Goal: Information Seeking & Learning: Learn about a topic

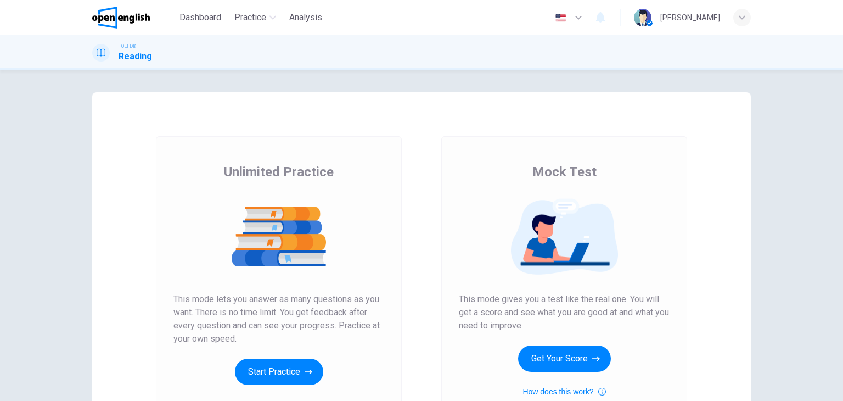
scroll to position [55, 0]
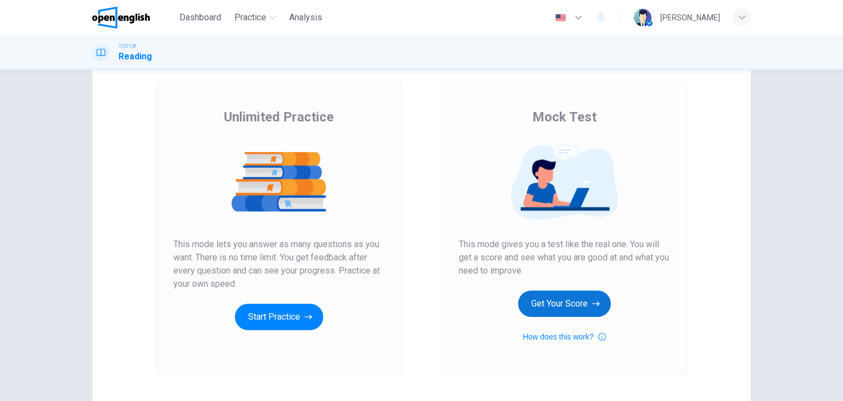
click at [563, 299] on button "Get Your Score" at bounding box center [564, 303] width 93 height 26
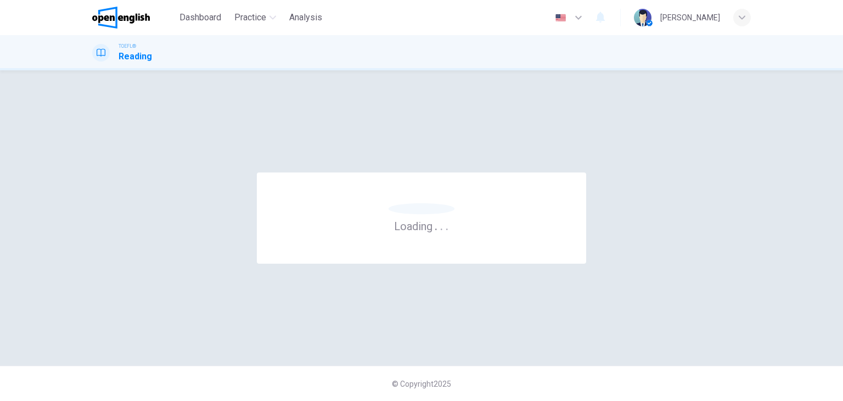
scroll to position [0, 0]
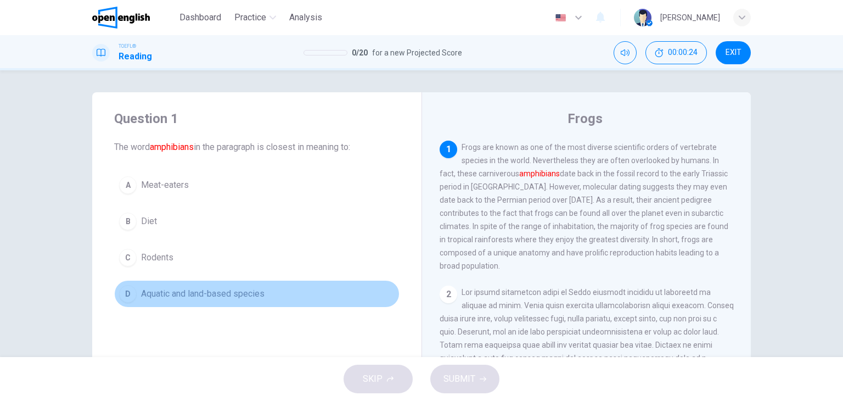
click at [221, 296] on span "Aquatic and land-based species" at bounding box center [203, 293] width 124 height 13
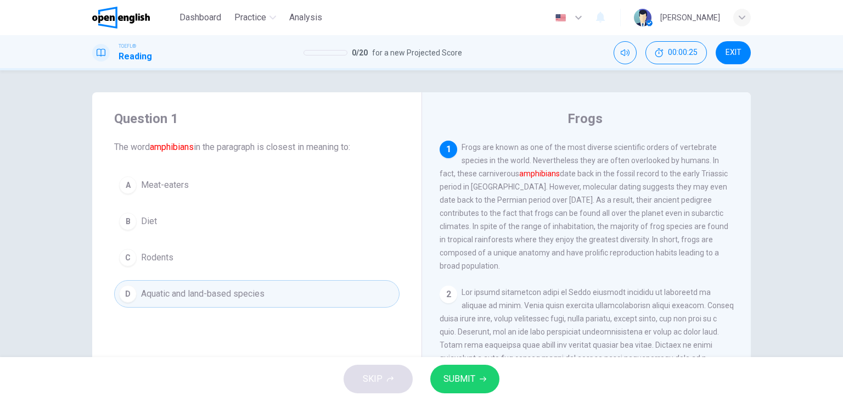
click at [472, 380] on span "SUBMIT" at bounding box center [460, 378] width 32 height 15
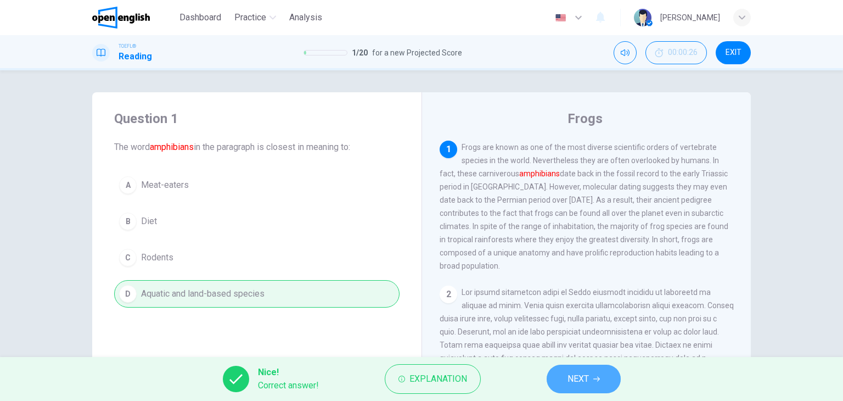
click at [600, 384] on button "NEXT" at bounding box center [584, 379] width 74 height 29
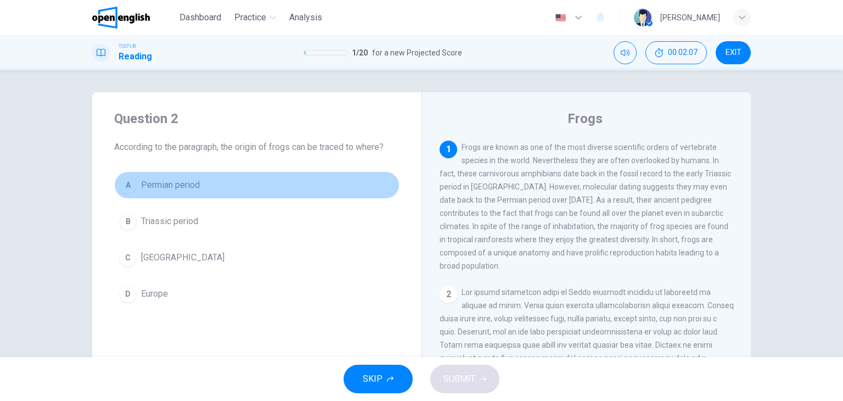
click at [174, 186] on span "Permian period" at bounding box center [170, 184] width 59 height 13
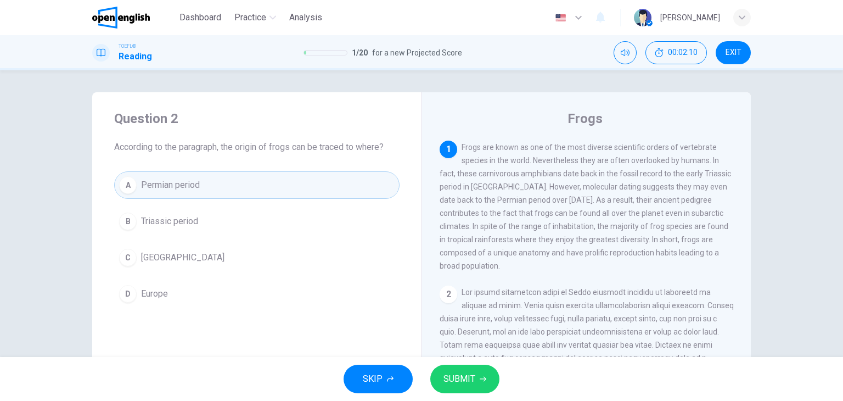
click at [455, 371] on span "SUBMIT" at bounding box center [460, 378] width 32 height 15
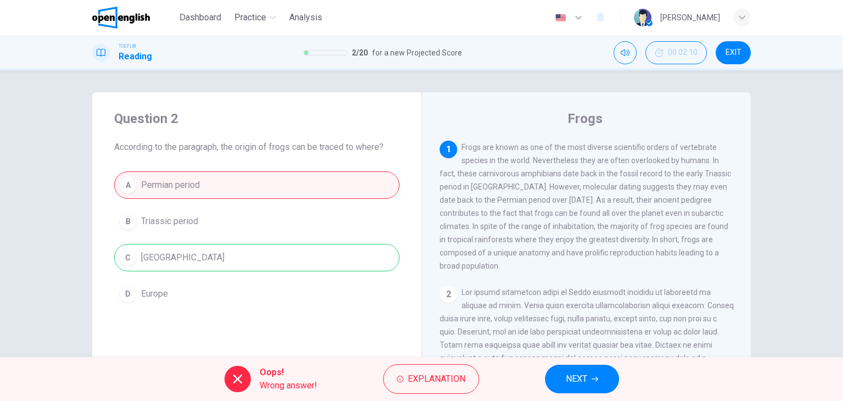
click at [586, 375] on span "NEXT" at bounding box center [576, 378] width 21 height 15
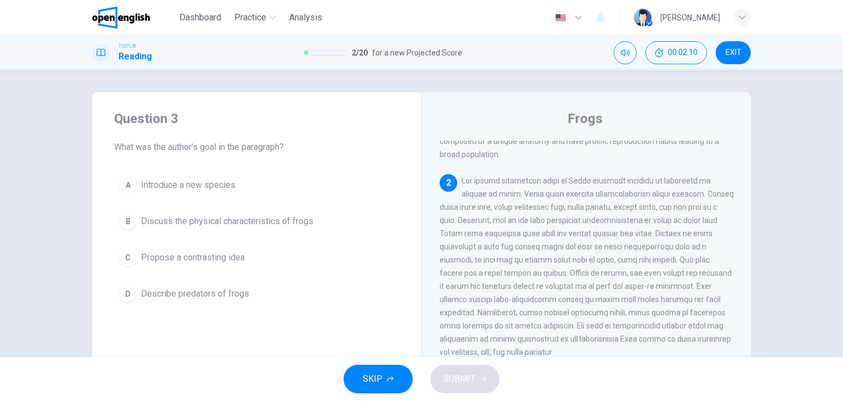
scroll to position [120, 0]
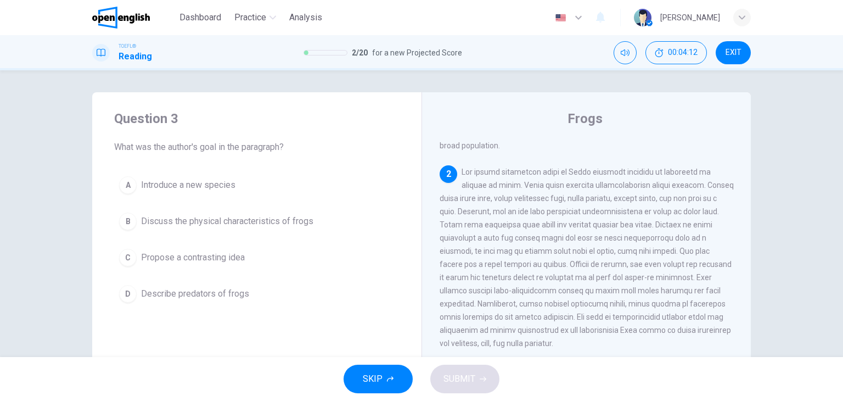
drag, startPoint x: 566, startPoint y: 258, endPoint x: 584, endPoint y: 258, distance: 17.6
click at [584, 258] on span at bounding box center [587, 257] width 294 height 180
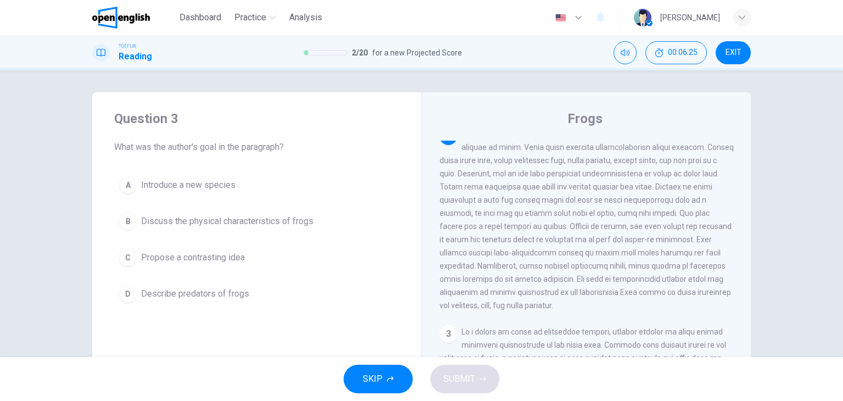
scroll to position [175, 0]
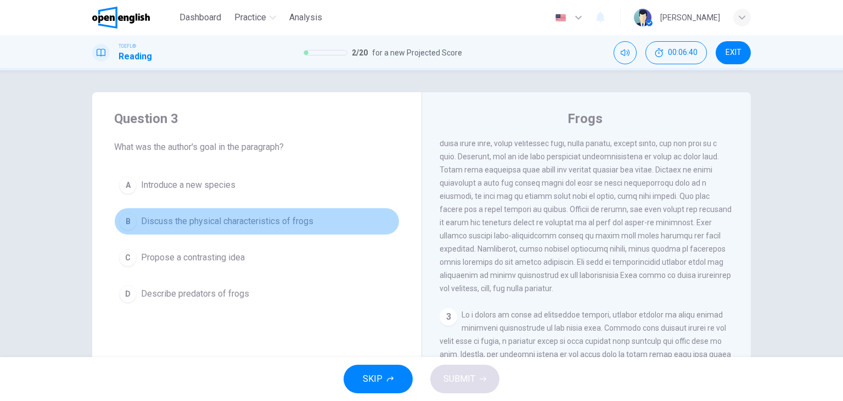
click at [253, 223] on span "Discuss the physical characteristics of frogs" at bounding box center [227, 221] width 172 height 13
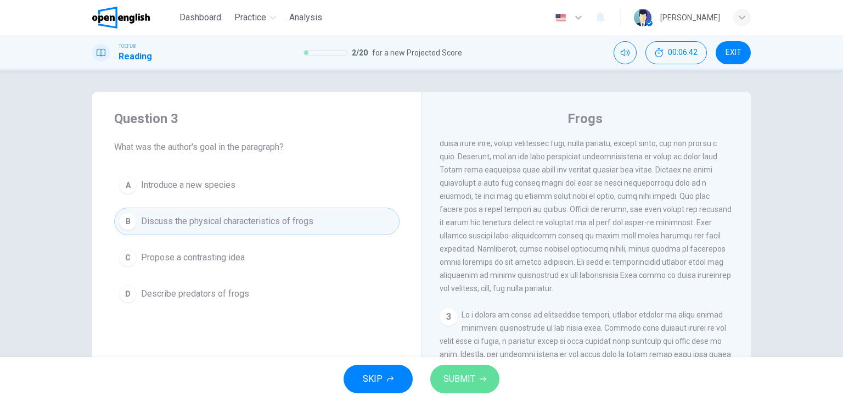
click at [466, 379] on span "SUBMIT" at bounding box center [460, 378] width 32 height 15
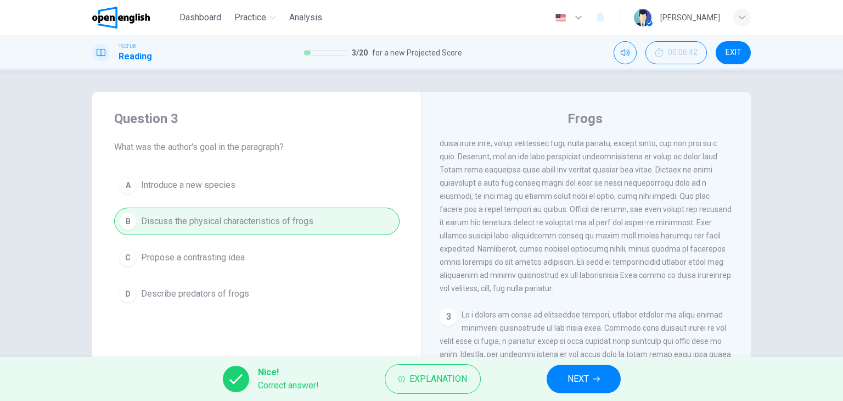
click at [586, 384] on span "NEXT" at bounding box center [578, 378] width 21 height 15
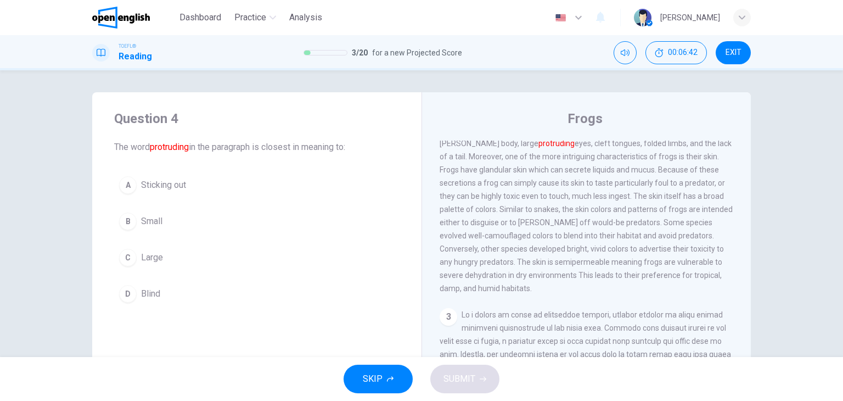
scroll to position [149, 0]
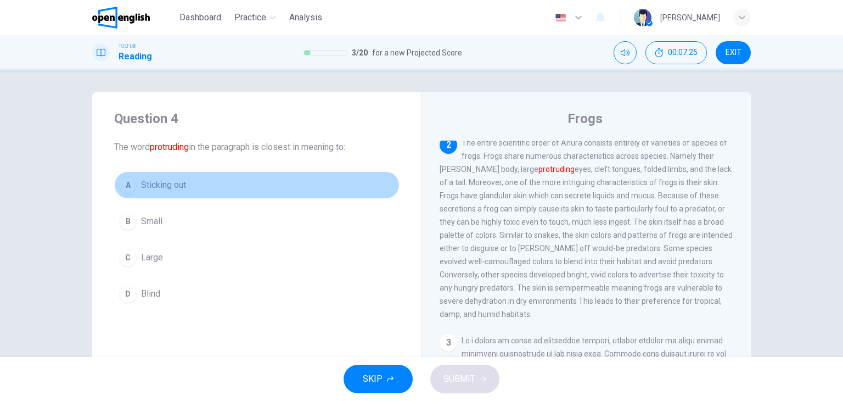
click at [163, 181] on span "Sticking out" at bounding box center [163, 184] width 45 height 13
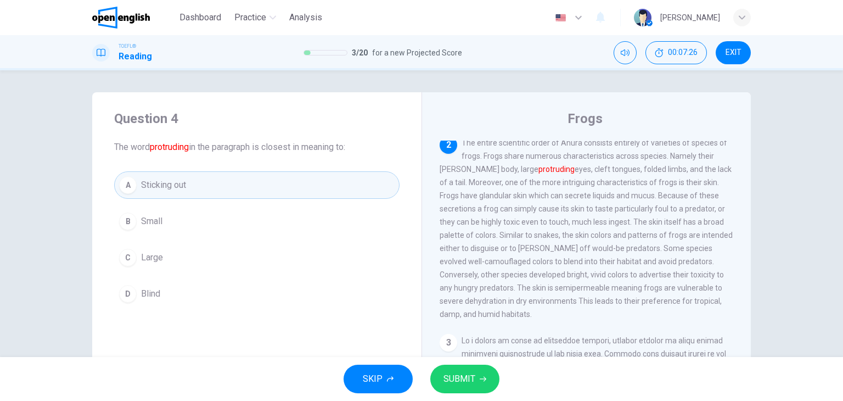
click at [467, 382] on span "SUBMIT" at bounding box center [460, 378] width 32 height 15
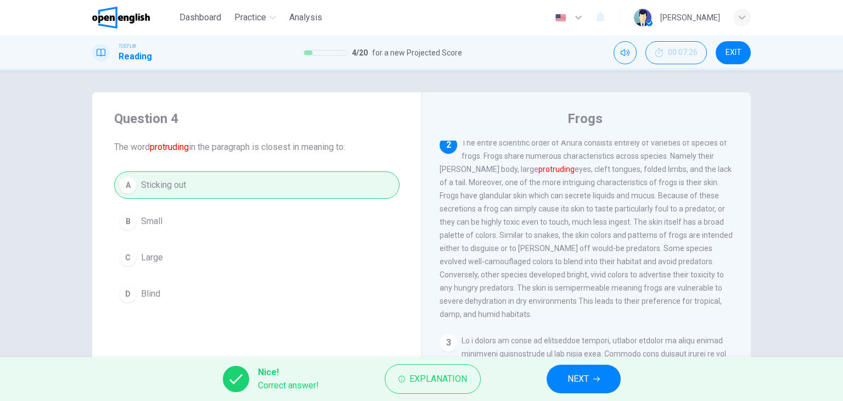
click at [585, 380] on span "NEXT" at bounding box center [578, 378] width 21 height 15
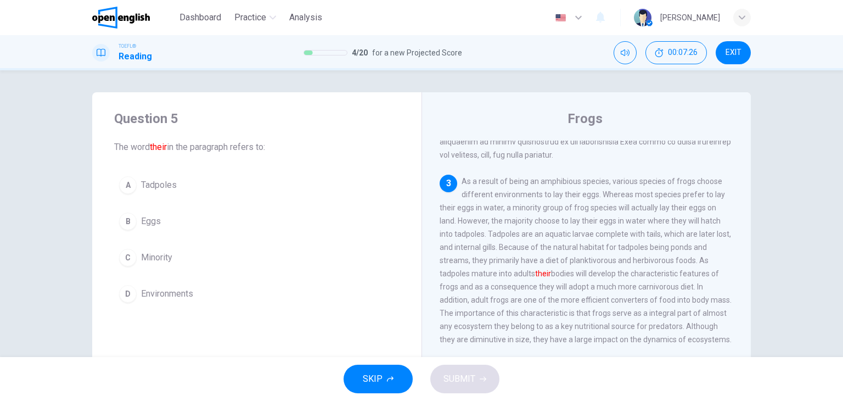
scroll to position [310, 0]
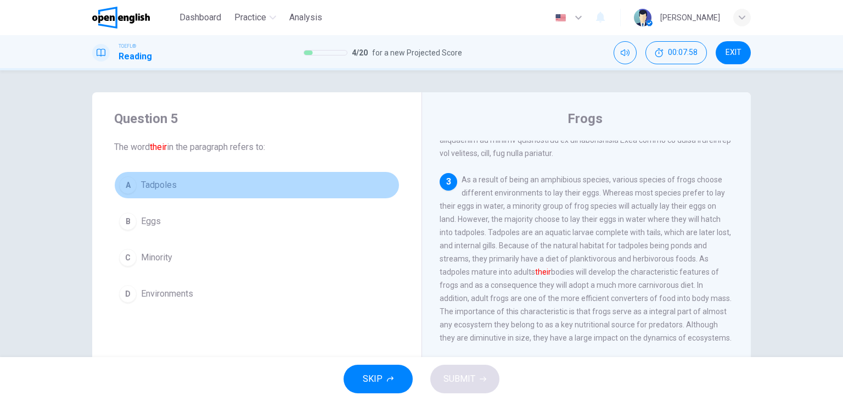
click at [158, 190] on span "Tadpoles" at bounding box center [159, 184] width 36 height 13
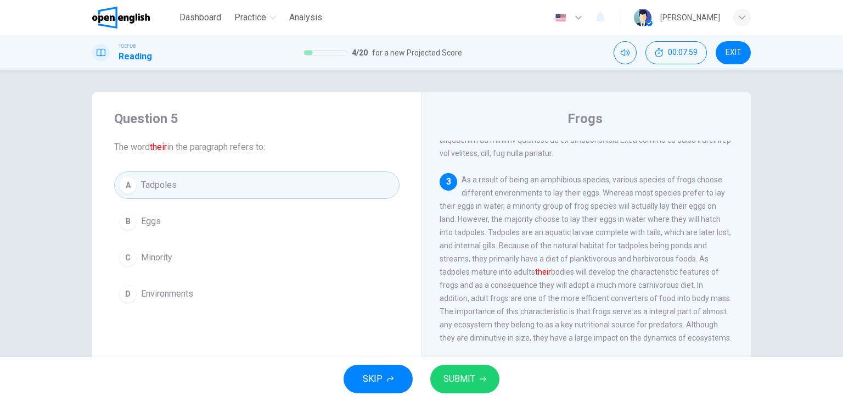
click at [465, 379] on span "SUBMIT" at bounding box center [460, 378] width 32 height 15
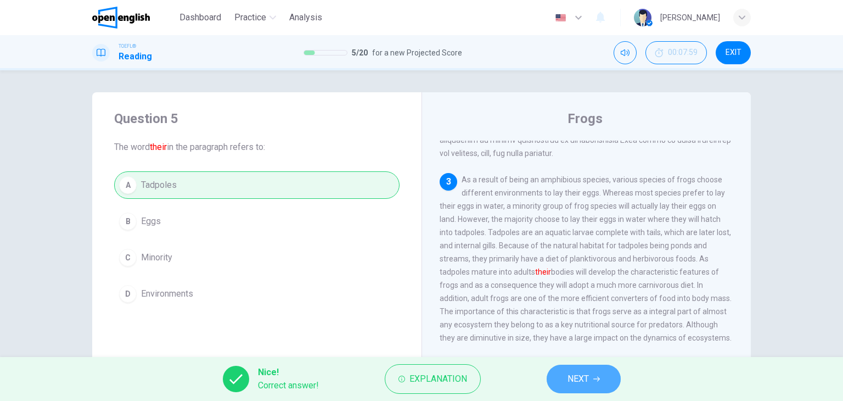
click at [586, 377] on span "NEXT" at bounding box center [578, 378] width 21 height 15
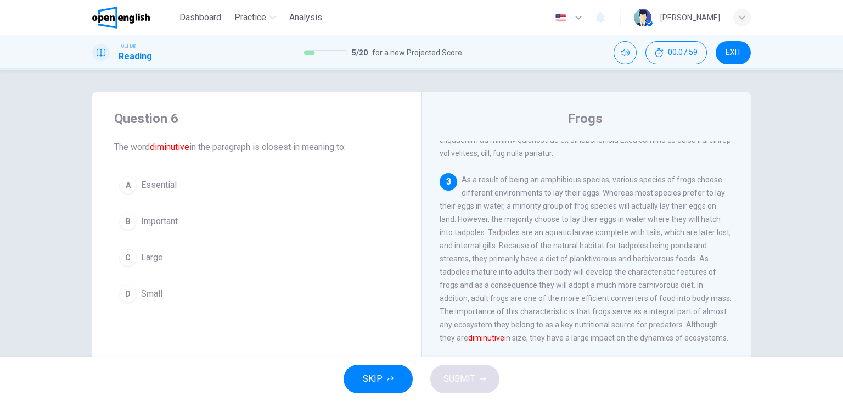
scroll to position [339, 0]
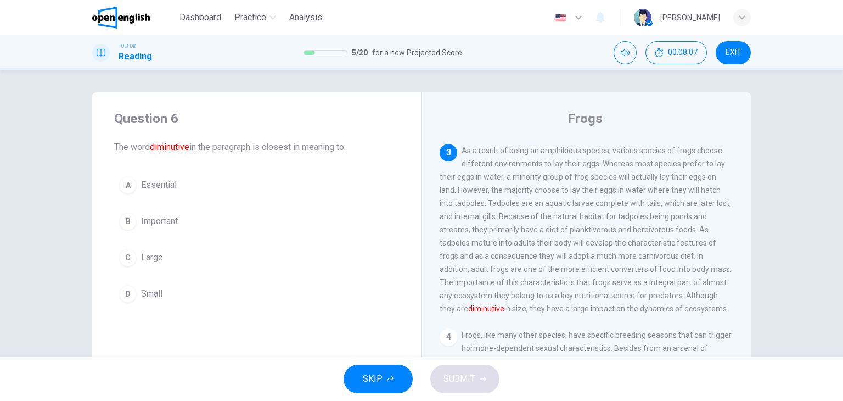
click at [145, 292] on span "Small" at bounding box center [151, 293] width 21 height 13
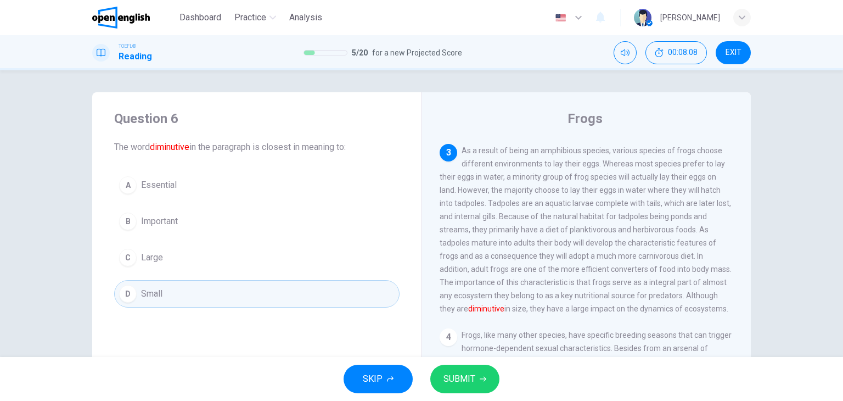
click at [473, 381] on span "SUBMIT" at bounding box center [460, 378] width 32 height 15
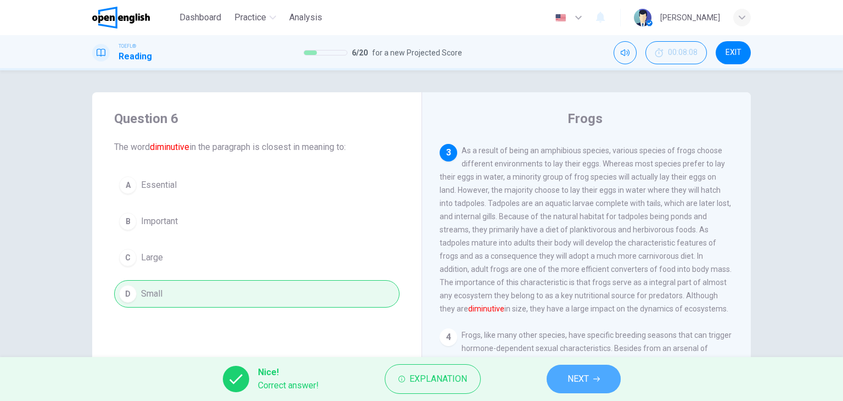
click at [558, 376] on button "NEXT" at bounding box center [584, 379] width 74 height 29
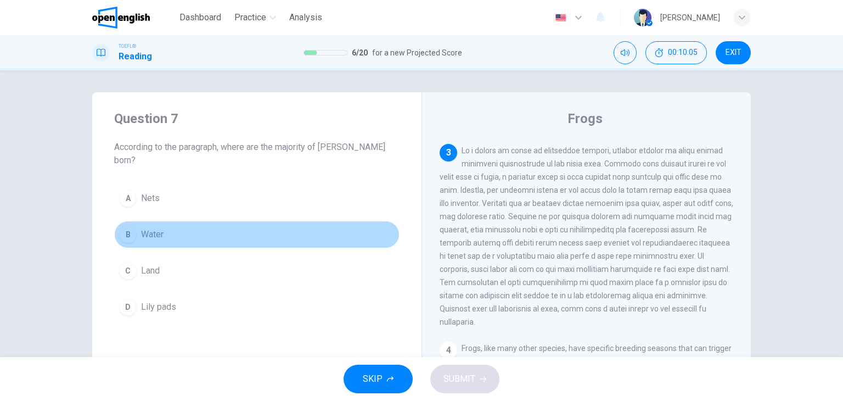
click at [171, 221] on button "B Water" at bounding box center [257, 234] width 286 height 27
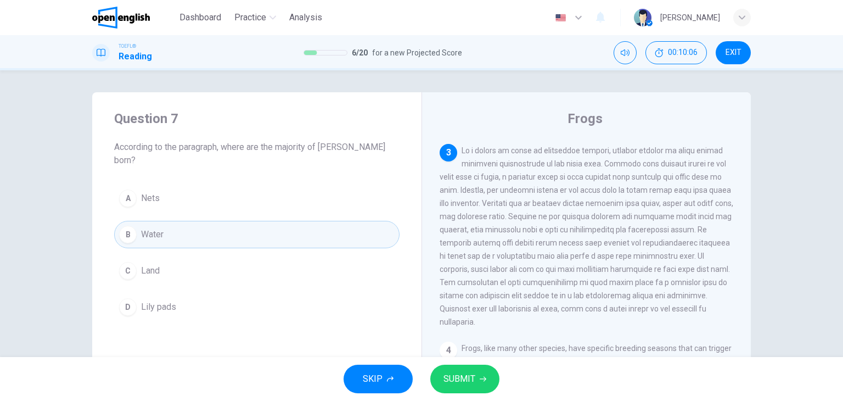
click at [458, 375] on span "SUBMIT" at bounding box center [460, 378] width 32 height 15
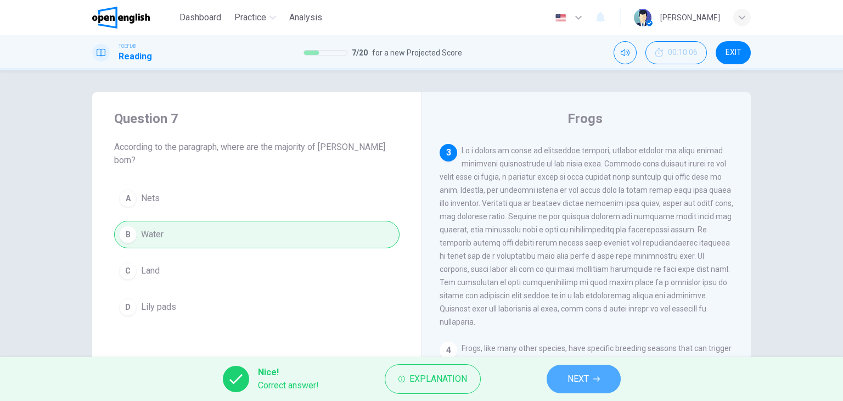
click at [586, 379] on span "NEXT" at bounding box center [578, 378] width 21 height 15
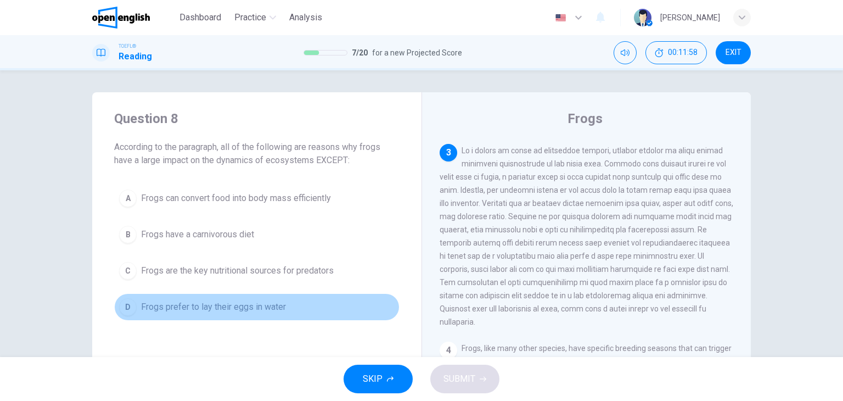
click at [243, 309] on span "Frogs prefer to lay their eggs in water" at bounding box center [213, 306] width 145 height 13
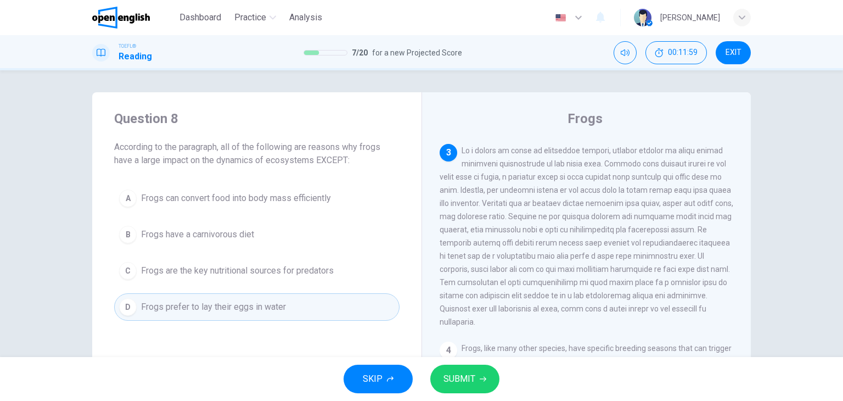
click at [464, 380] on span "SUBMIT" at bounding box center [460, 378] width 32 height 15
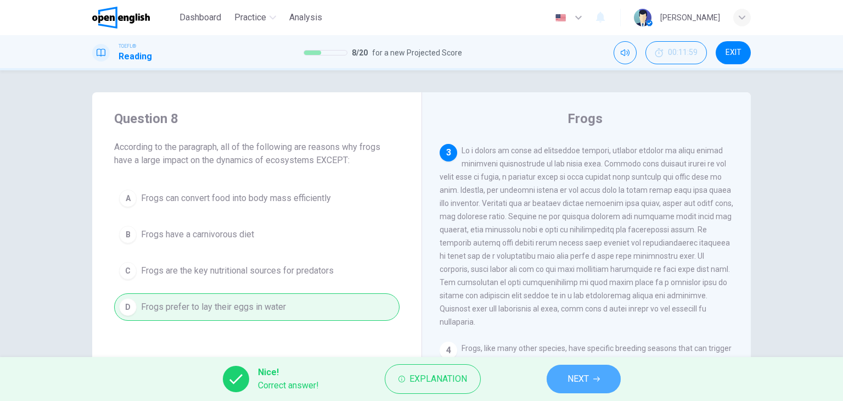
click at [586, 383] on span "NEXT" at bounding box center [578, 378] width 21 height 15
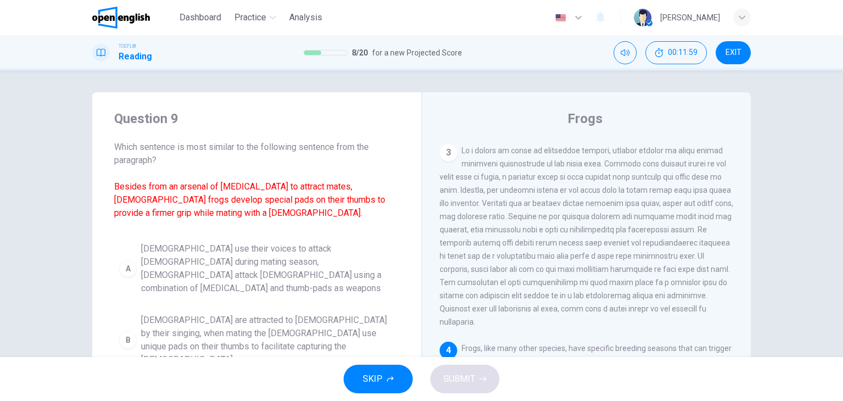
scroll to position [446, 0]
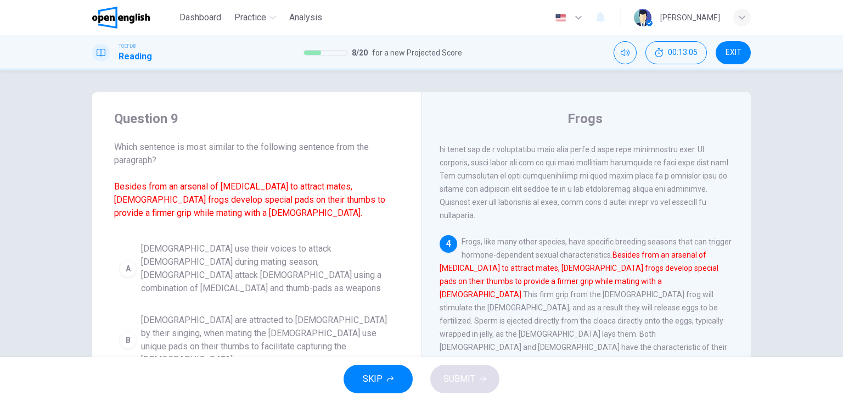
drag, startPoint x: 112, startPoint y: 185, endPoint x: 210, endPoint y: 224, distance: 105.2
click at [209, 227] on div "Question 9 Which sentence is most similar to the following sentence from the pa…" at bounding box center [256, 305] width 329 height 426
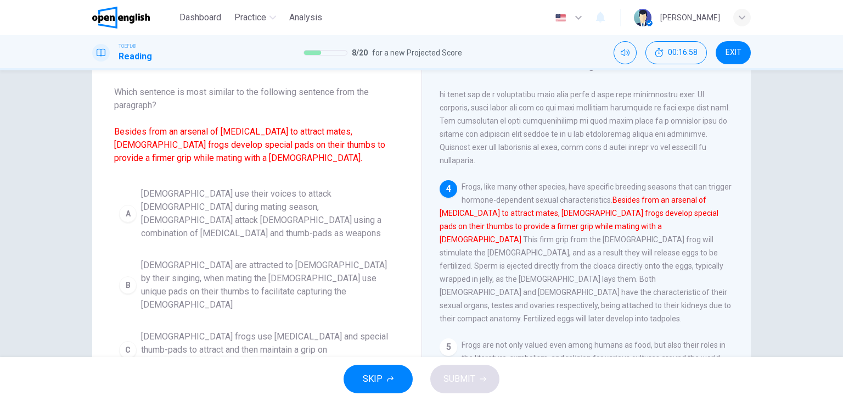
scroll to position [110, 0]
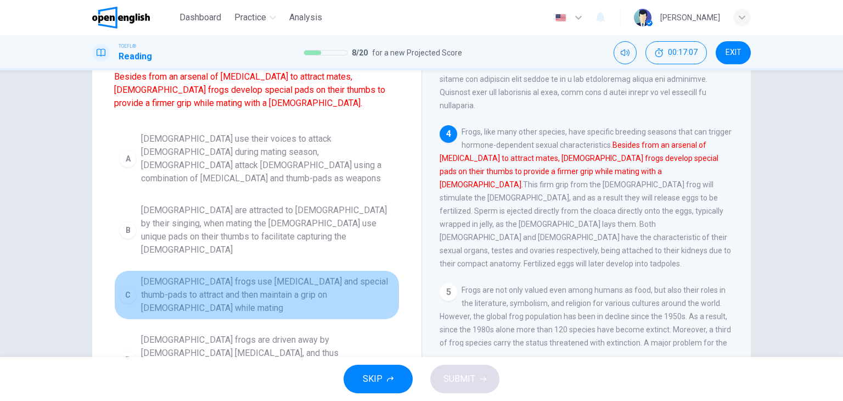
click at [301, 275] on span "[DEMOGRAPHIC_DATA] frogs use [MEDICAL_DATA] and special thumb-pads to attract a…" at bounding box center [268, 295] width 254 height 40
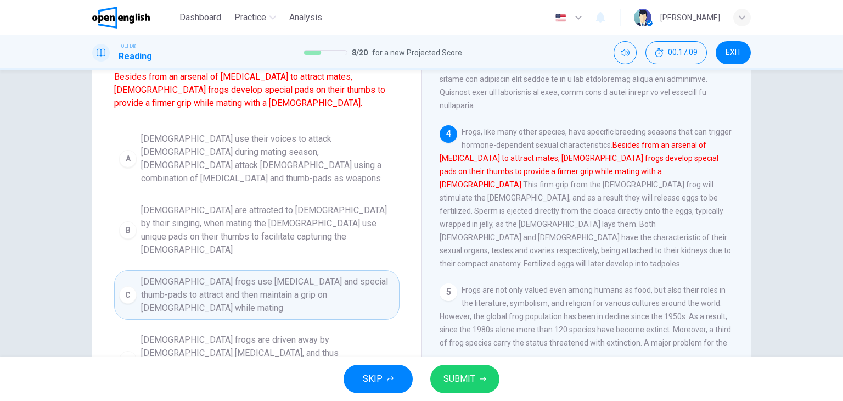
click at [468, 383] on span "SUBMIT" at bounding box center [460, 378] width 32 height 15
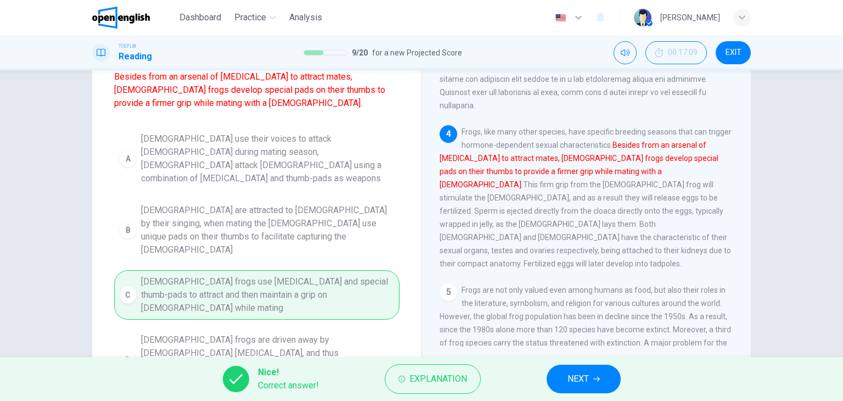
click at [597, 383] on button "NEXT" at bounding box center [584, 379] width 74 height 29
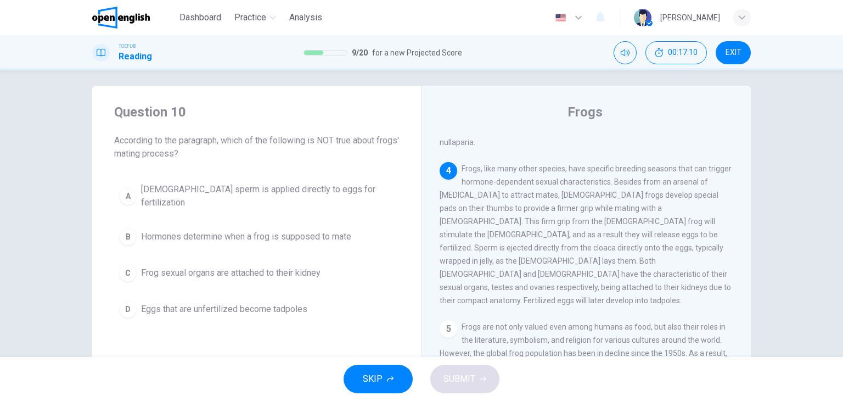
scroll to position [0, 0]
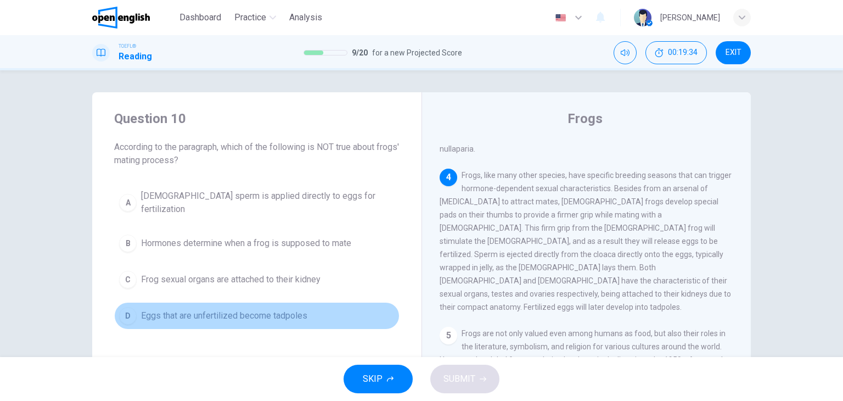
click at [252, 309] on span "Eggs that are unfertilized become tadpoles" at bounding box center [224, 315] width 166 height 13
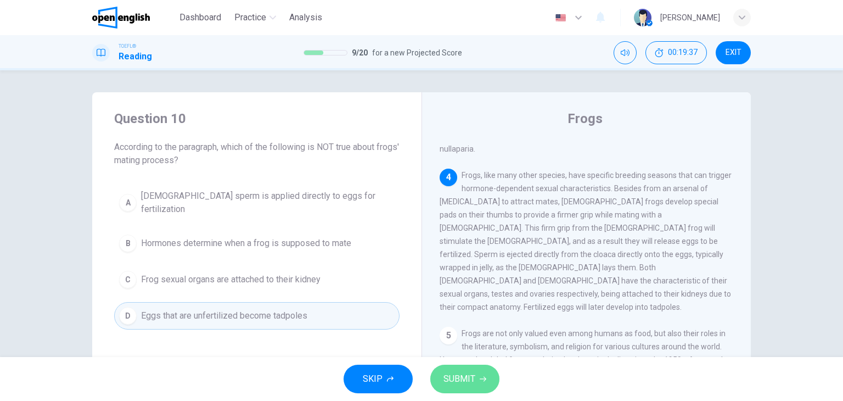
click at [455, 380] on span "SUBMIT" at bounding box center [460, 378] width 32 height 15
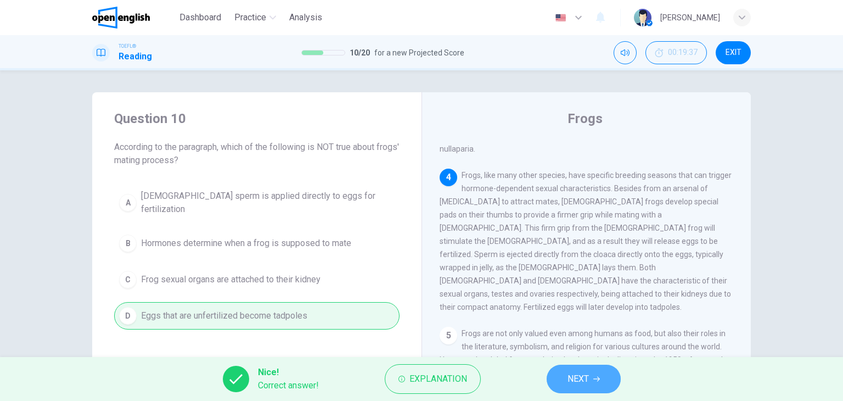
click at [578, 370] on button "NEXT" at bounding box center [584, 379] width 74 height 29
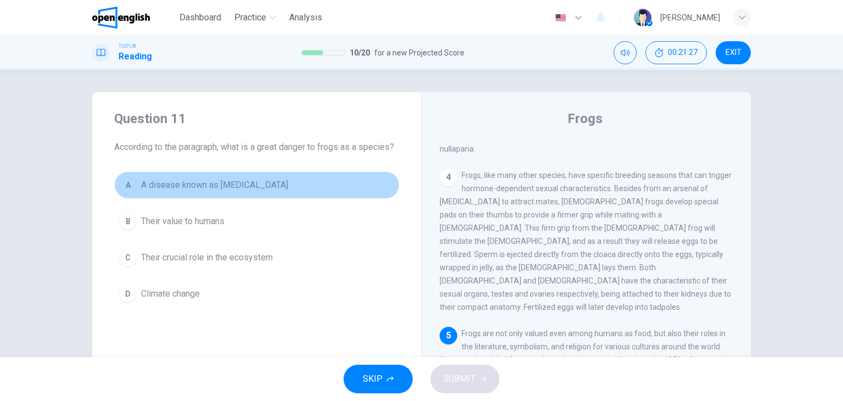
click at [206, 186] on span "A disease known as [MEDICAL_DATA]" at bounding box center [214, 184] width 147 height 13
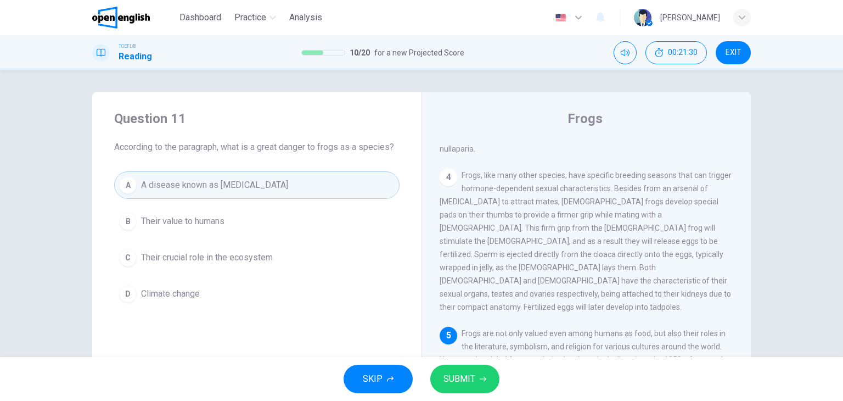
click at [448, 378] on span "SUBMIT" at bounding box center [460, 378] width 32 height 15
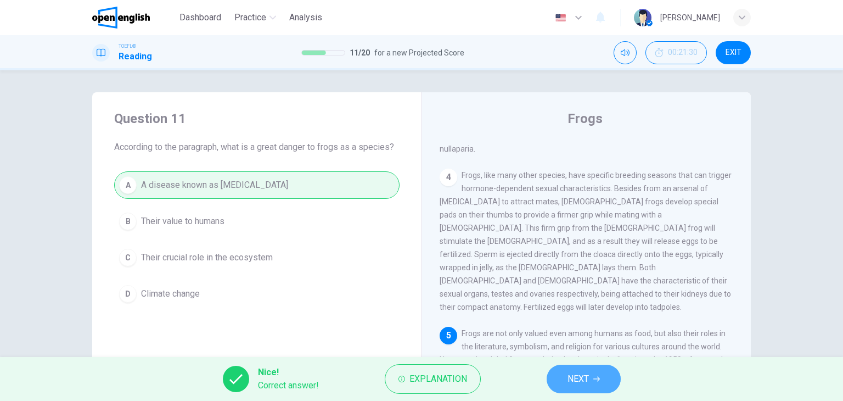
click at [566, 378] on button "NEXT" at bounding box center [584, 379] width 74 height 29
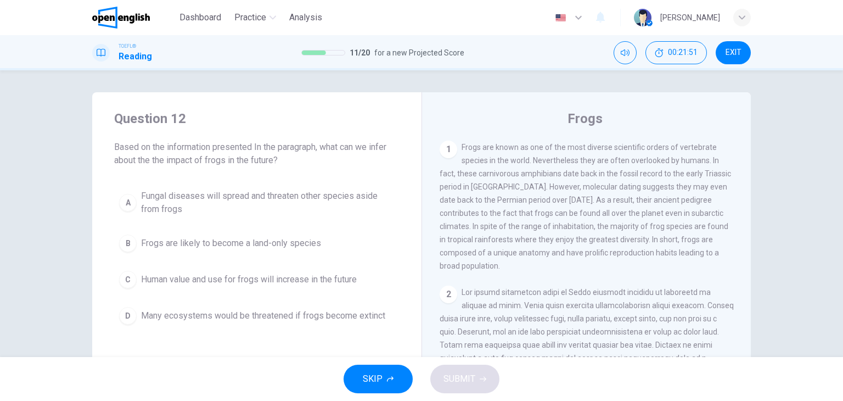
click at [309, 314] on span "Many ecosystems would be threatened if frogs become extinct" at bounding box center [263, 315] width 244 height 13
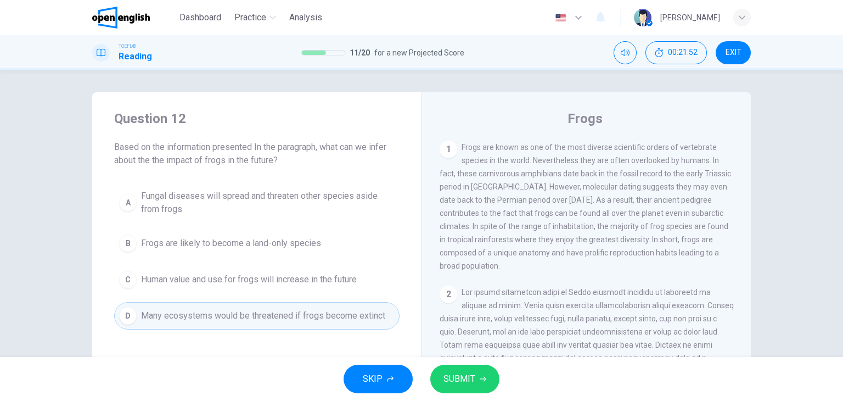
click at [472, 378] on span "SUBMIT" at bounding box center [460, 378] width 32 height 15
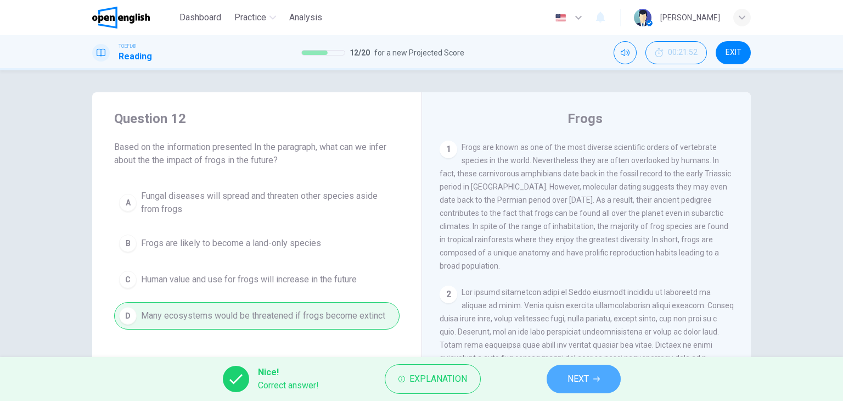
click at [573, 383] on span "NEXT" at bounding box center [578, 378] width 21 height 15
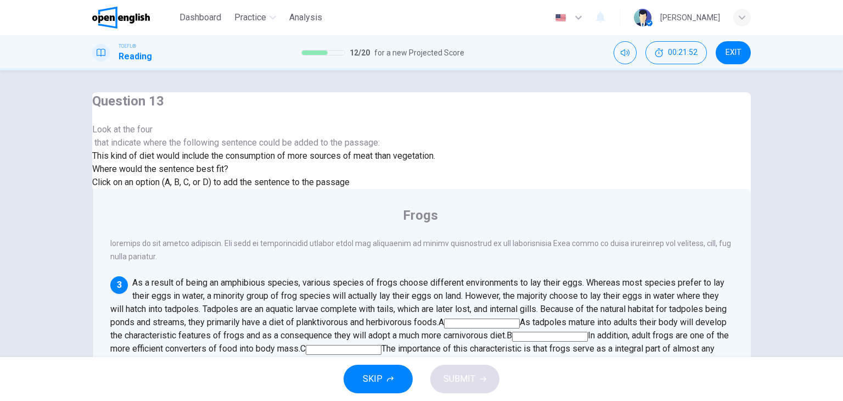
scroll to position [335, 0]
click at [520, 318] on input at bounding box center [482, 323] width 76 height 10
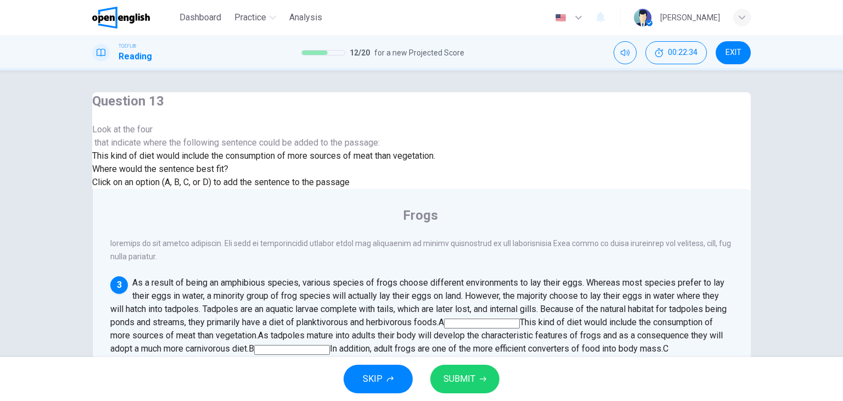
click at [330, 345] on input at bounding box center [292, 350] width 76 height 10
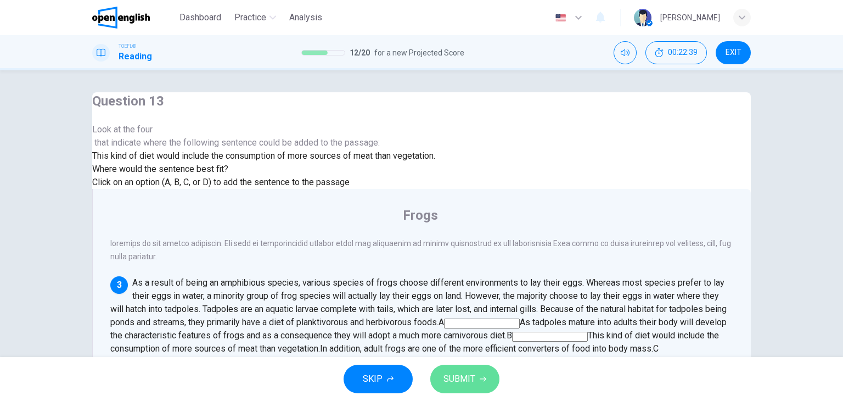
click at [463, 380] on span "SUBMIT" at bounding box center [460, 378] width 32 height 15
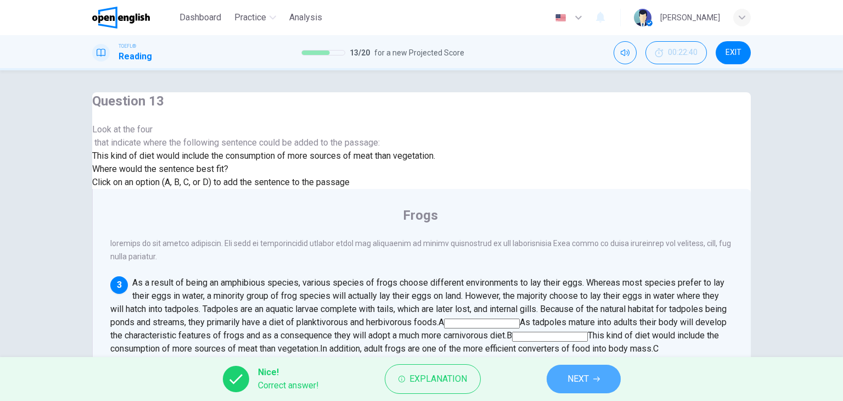
click at [596, 377] on icon "button" at bounding box center [597, 379] width 7 height 7
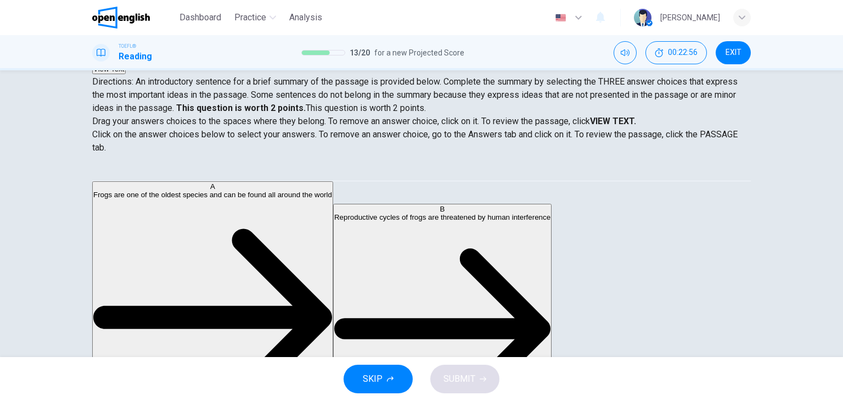
scroll to position [55, 0]
drag, startPoint x: 183, startPoint y: 268, endPoint x: 423, endPoint y: 227, distance: 242.9
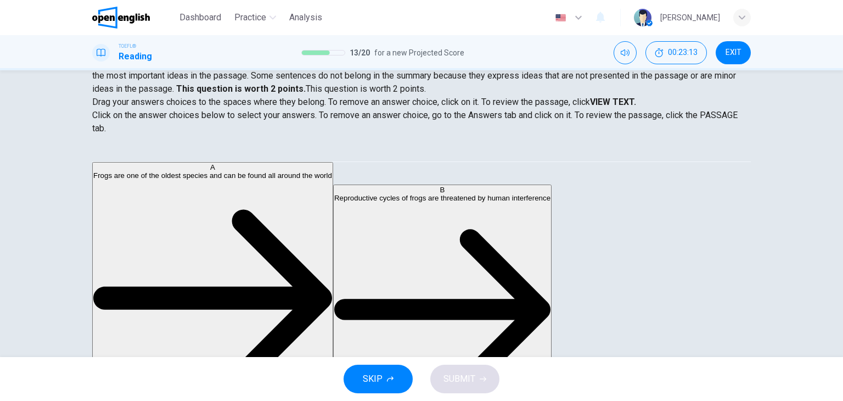
scroll to position [139, 0]
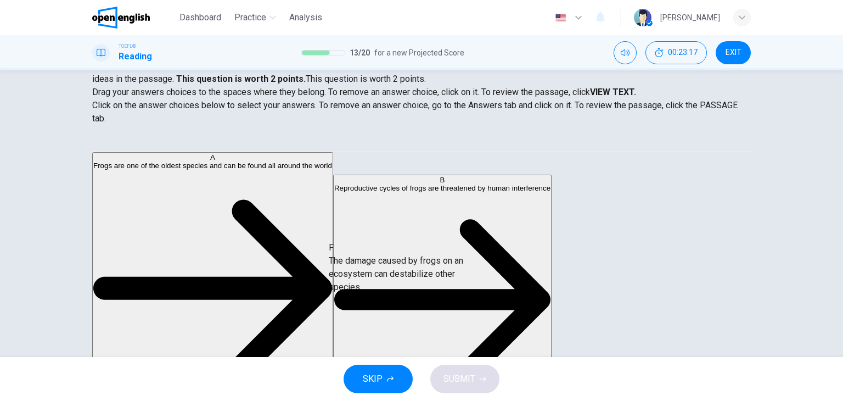
drag, startPoint x: 182, startPoint y: 283, endPoint x: 408, endPoint y: 268, distance: 227.2
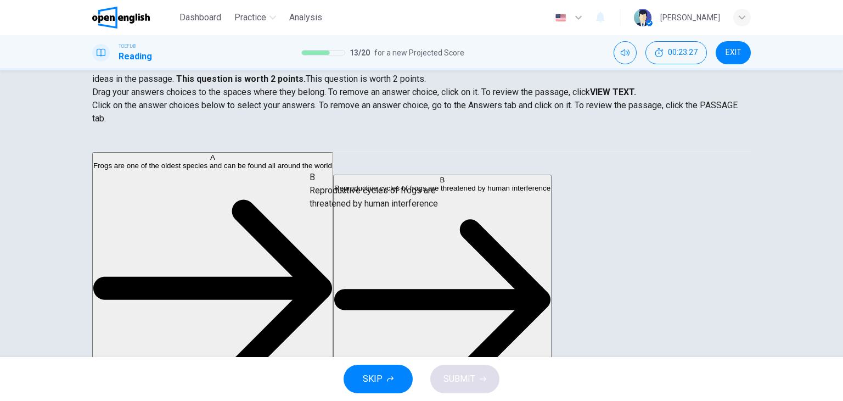
drag, startPoint x: 176, startPoint y: 233, endPoint x: 377, endPoint y: 195, distance: 204.4
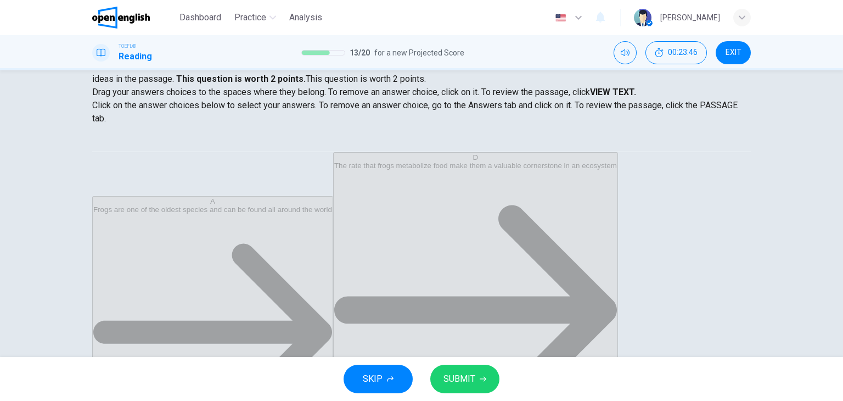
scroll to position [20, 0]
drag, startPoint x: 205, startPoint y: 286, endPoint x: 433, endPoint y: 244, distance: 231.1
drag, startPoint x: 372, startPoint y: 215, endPoint x: 204, endPoint y: 258, distance: 173.4
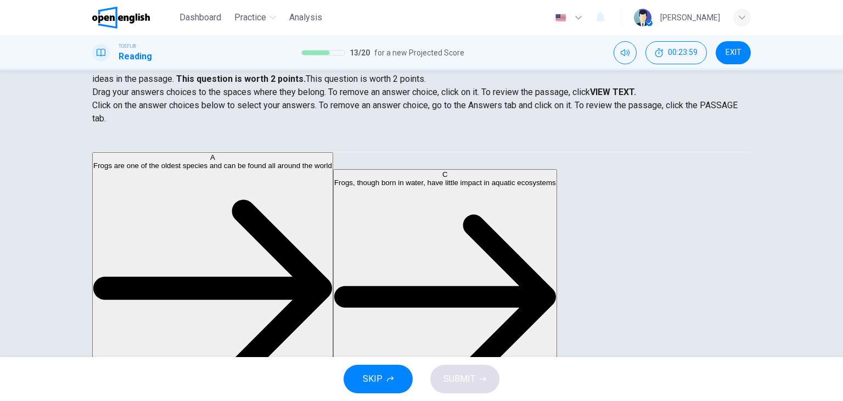
scroll to position [86, 0]
drag, startPoint x: 204, startPoint y: 286, endPoint x: 423, endPoint y: 221, distance: 228.5
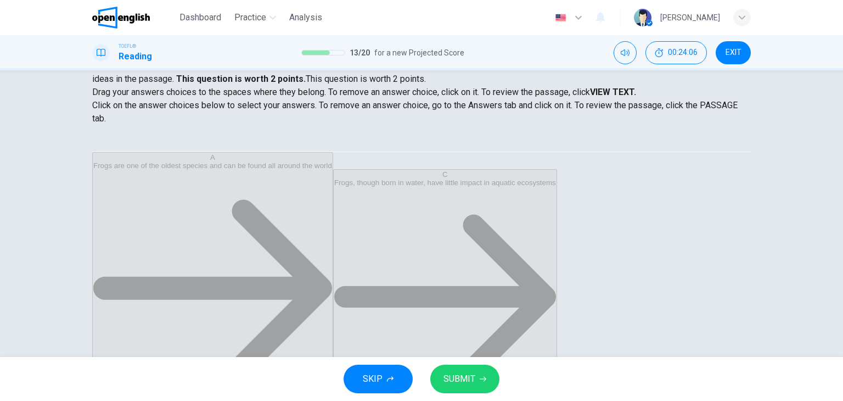
scroll to position [20, 0]
click at [474, 379] on span "SUBMIT" at bounding box center [460, 378] width 32 height 15
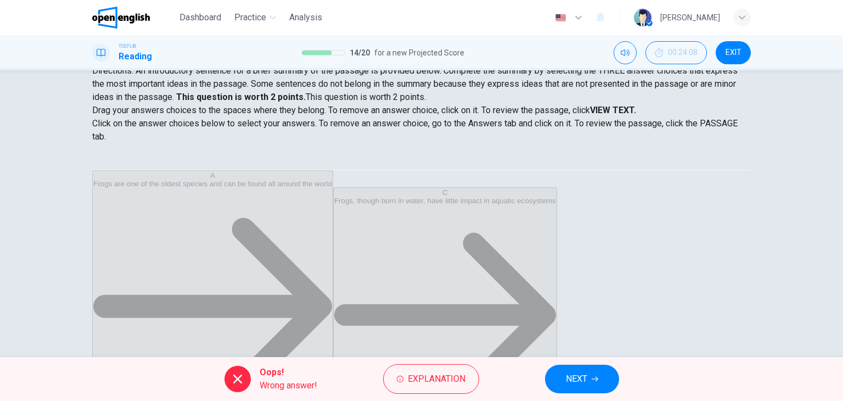
scroll to position [139, 0]
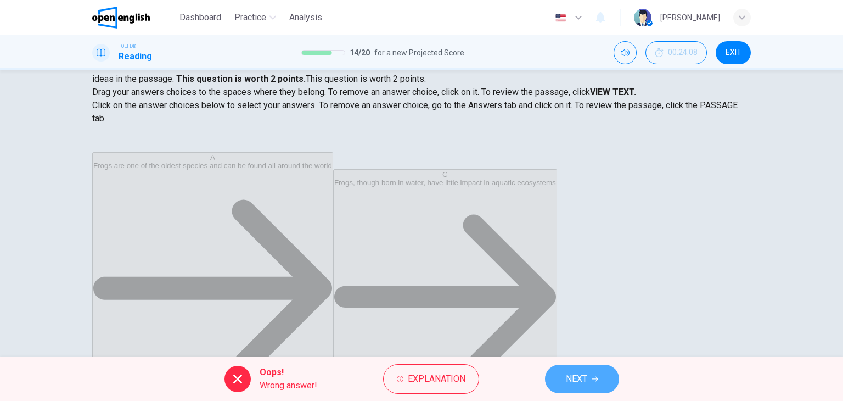
click at [585, 371] on span "NEXT" at bounding box center [576, 378] width 21 height 15
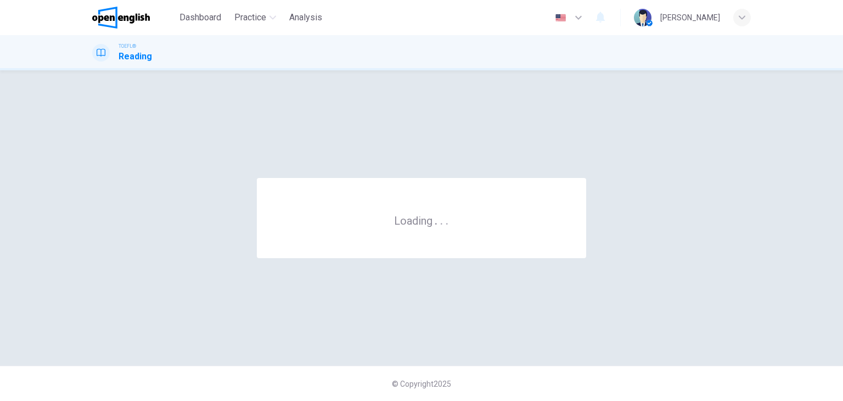
scroll to position [0, 0]
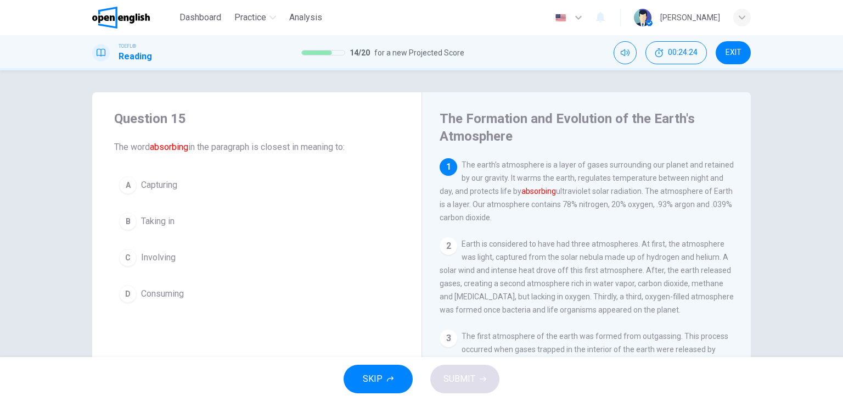
click at [170, 293] on span "Consuming" at bounding box center [162, 293] width 43 height 13
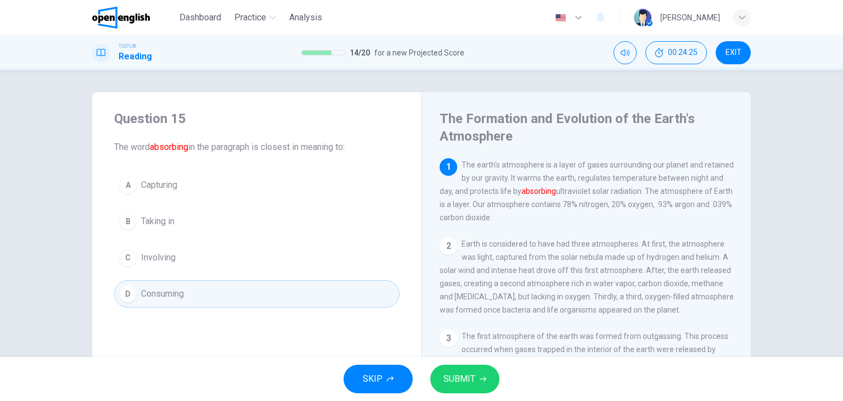
click at [463, 383] on span "SUBMIT" at bounding box center [460, 378] width 32 height 15
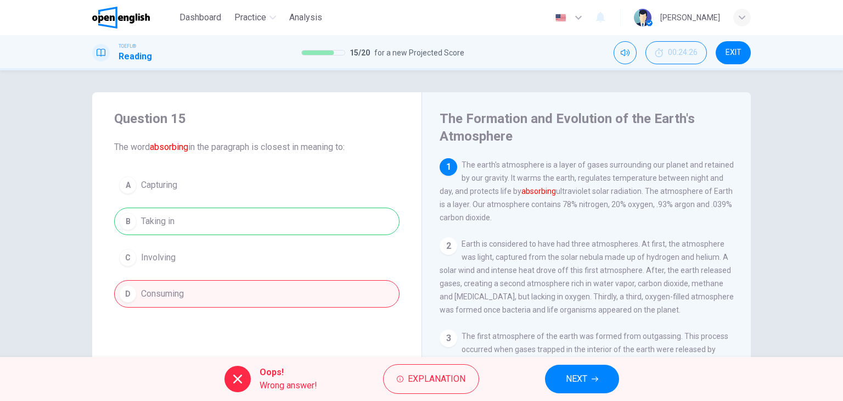
click at [574, 381] on span "NEXT" at bounding box center [576, 378] width 21 height 15
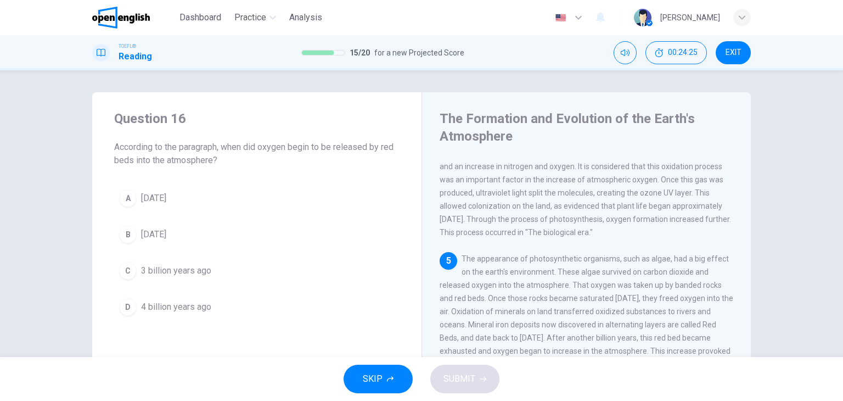
scroll to position [296, 0]
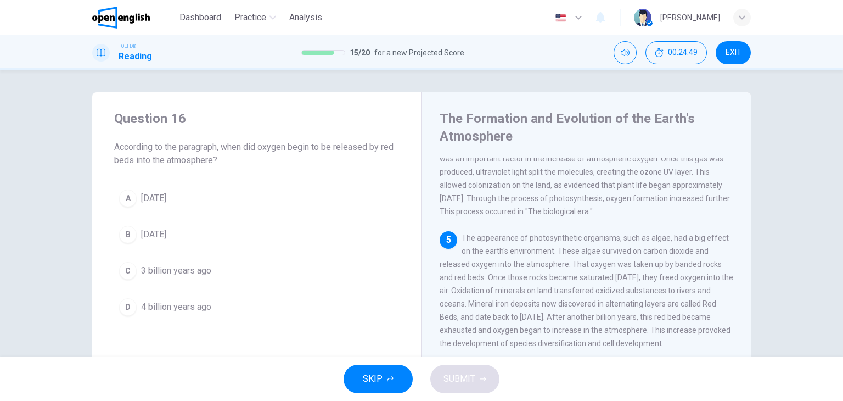
click at [166, 233] on span "[DATE]" at bounding box center [153, 234] width 25 height 13
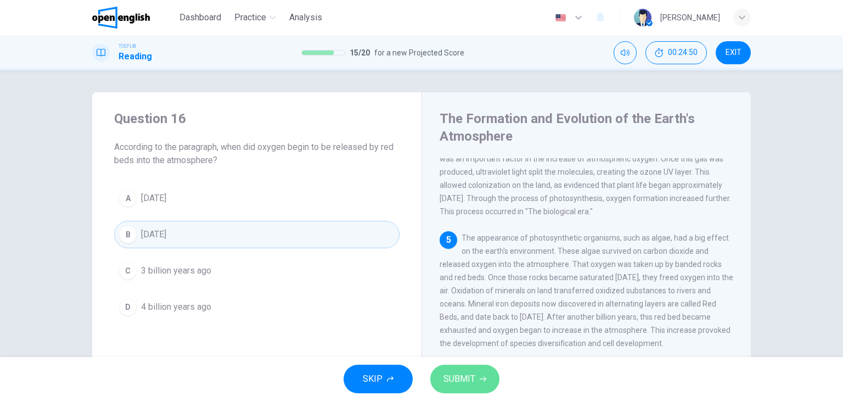
click at [478, 376] on button "SUBMIT" at bounding box center [464, 379] width 69 height 29
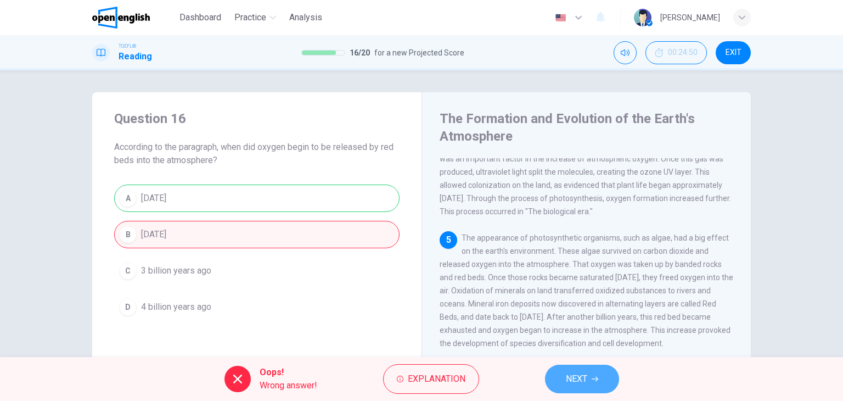
click at [591, 378] on button "NEXT" at bounding box center [582, 379] width 74 height 29
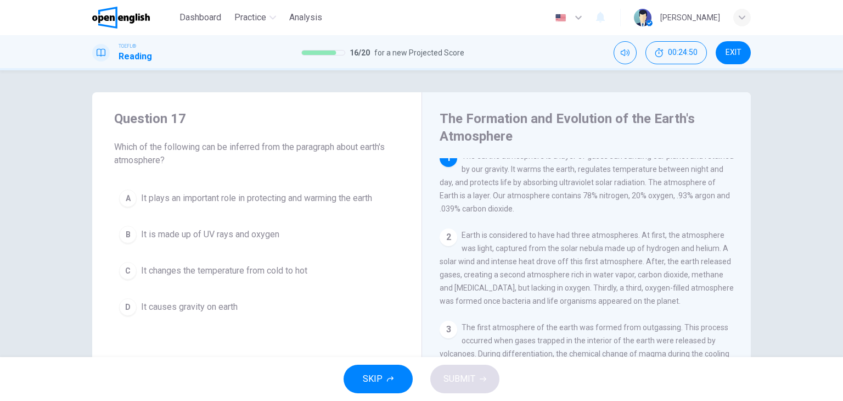
scroll to position [0, 0]
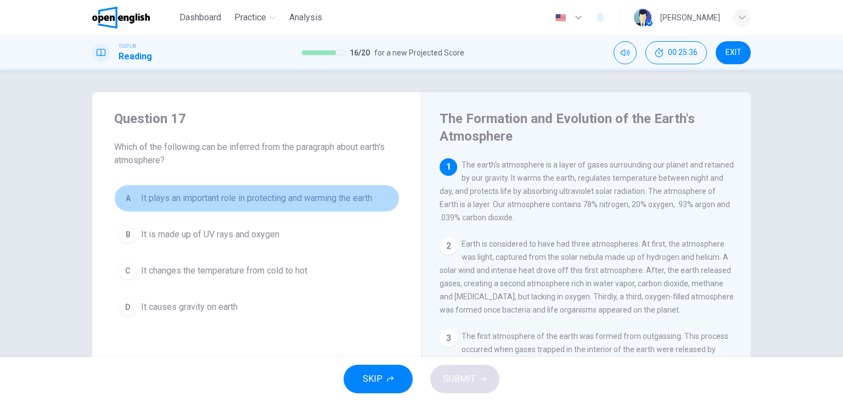
click at [312, 193] on span "It plays an important role in protecting and warming the earth" at bounding box center [256, 198] width 231 height 13
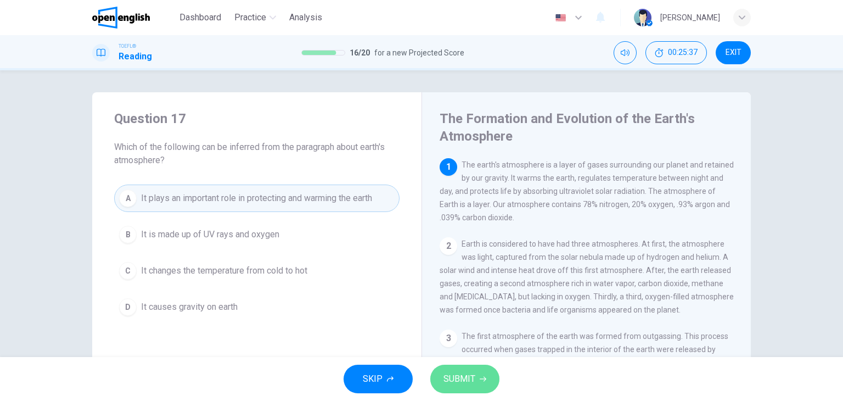
click at [471, 388] on button "SUBMIT" at bounding box center [464, 379] width 69 height 29
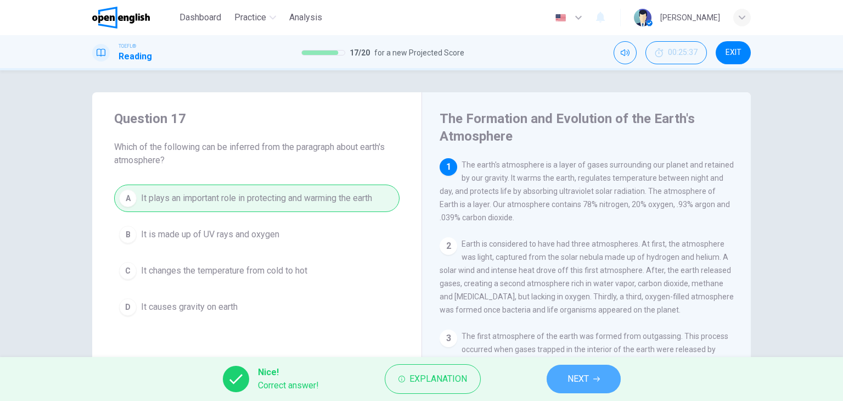
click at [578, 373] on span "NEXT" at bounding box center [578, 378] width 21 height 15
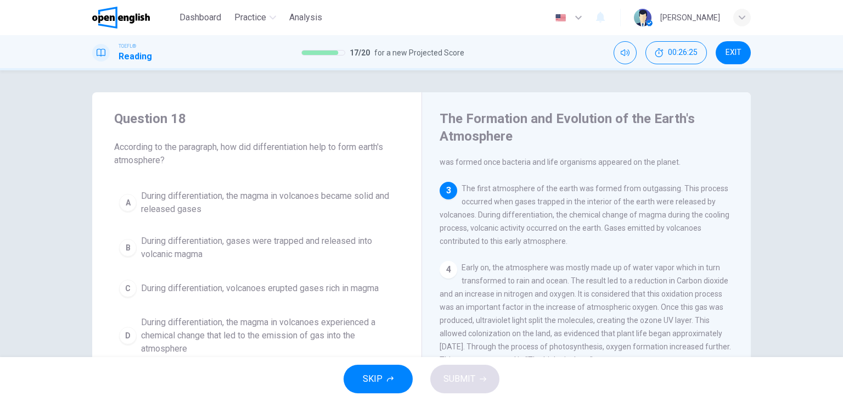
scroll to position [55, 0]
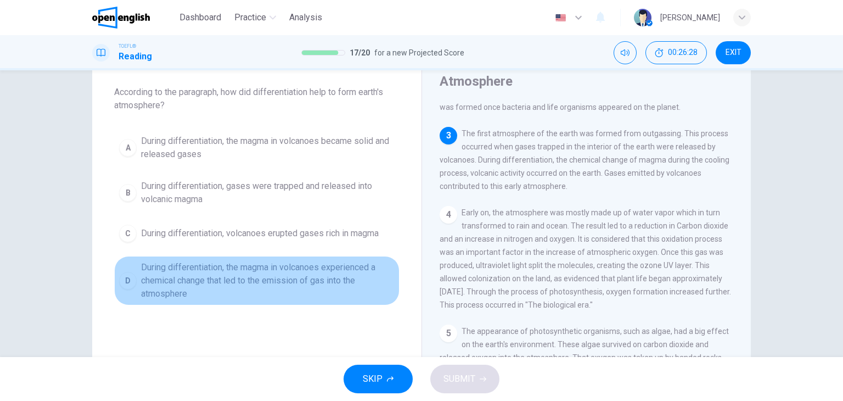
click at [284, 286] on span "During differentiation, the magma in volcanoes experienced a chemical change th…" at bounding box center [268, 281] width 254 height 40
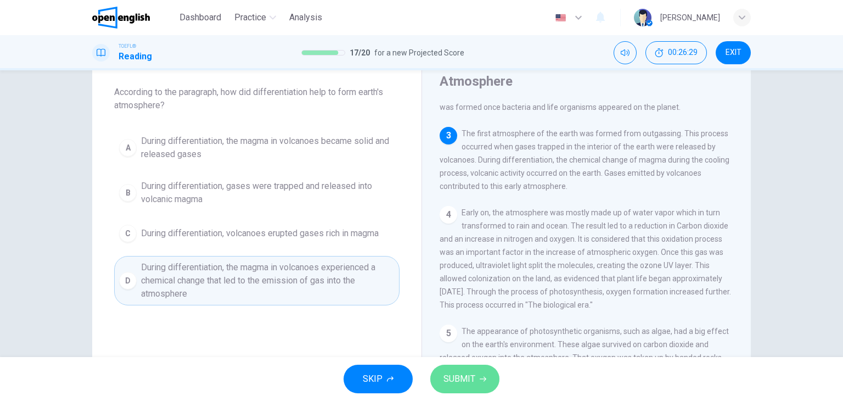
click at [466, 385] on span "SUBMIT" at bounding box center [460, 378] width 32 height 15
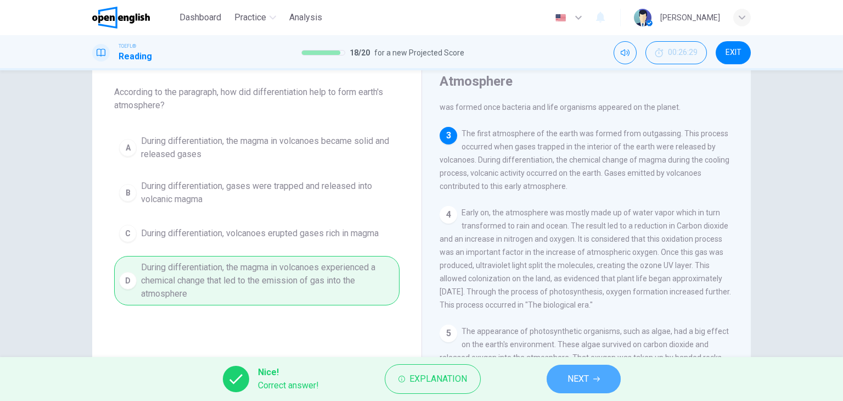
click at [573, 377] on span "NEXT" at bounding box center [578, 378] width 21 height 15
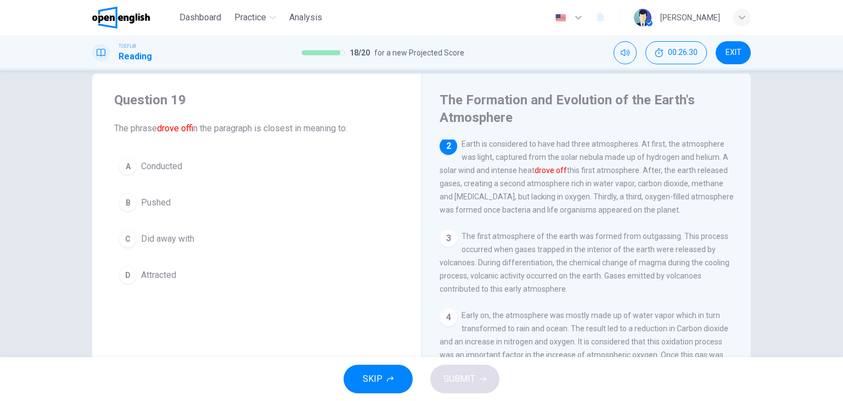
scroll to position [0, 0]
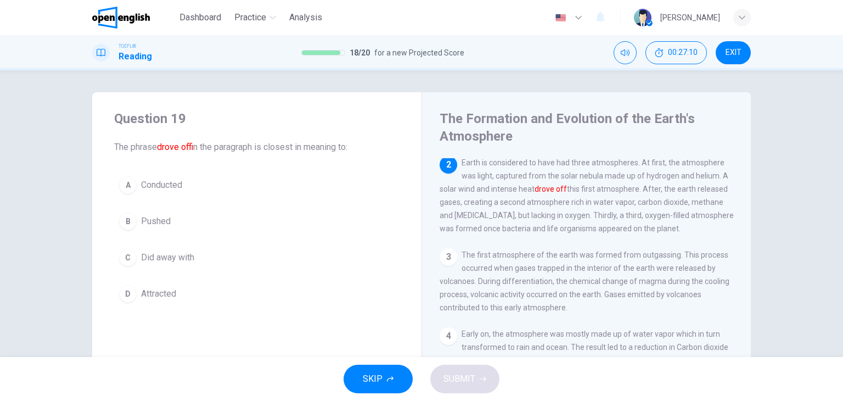
click at [178, 253] on span "Did away with" at bounding box center [167, 257] width 53 height 13
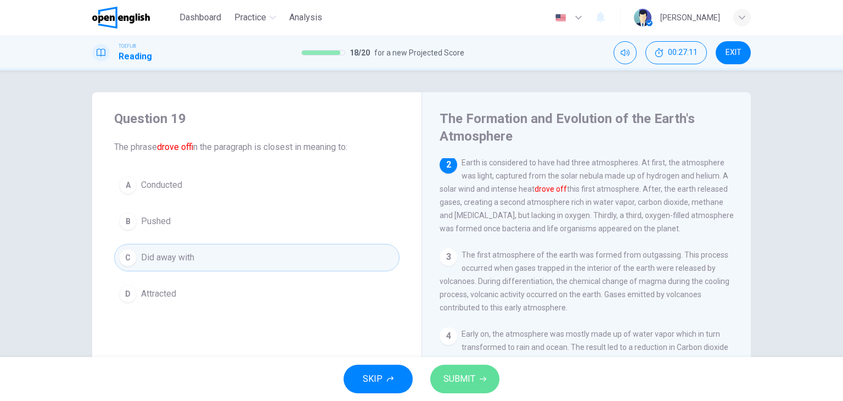
click at [467, 382] on span "SUBMIT" at bounding box center [460, 378] width 32 height 15
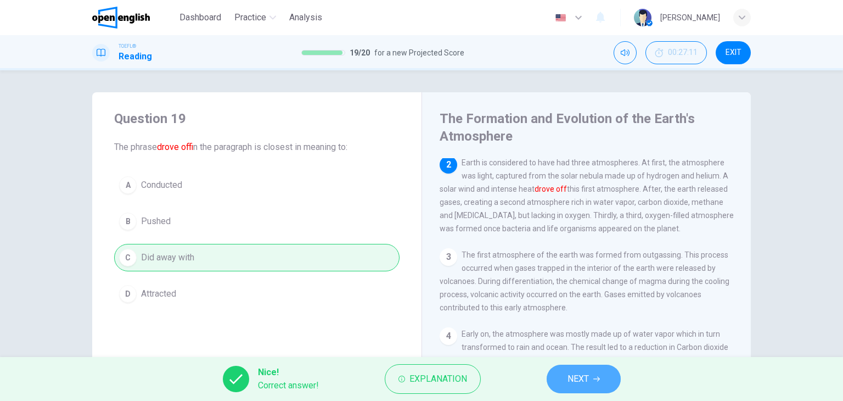
click at [578, 384] on span "NEXT" at bounding box center [578, 378] width 21 height 15
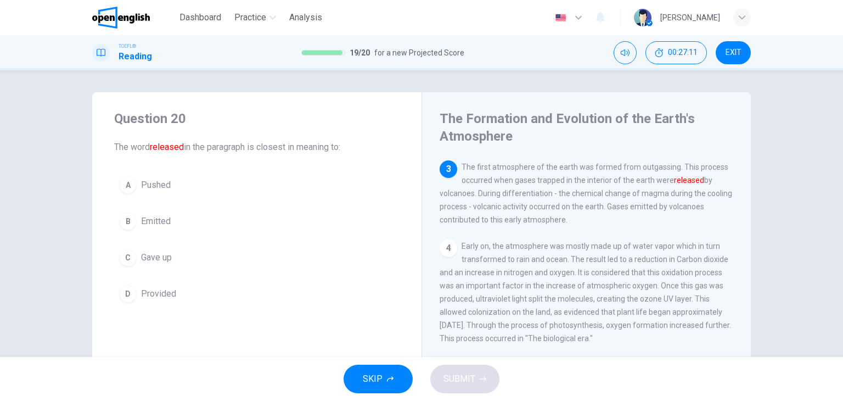
scroll to position [176, 0]
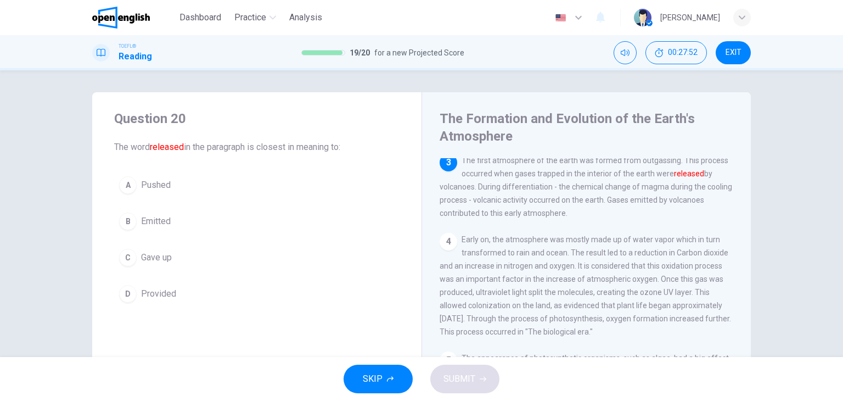
drag, startPoint x: 154, startPoint y: 218, endPoint x: 163, endPoint y: 222, distance: 9.3
click at [154, 218] on span "Emitted" at bounding box center [156, 221] width 30 height 13
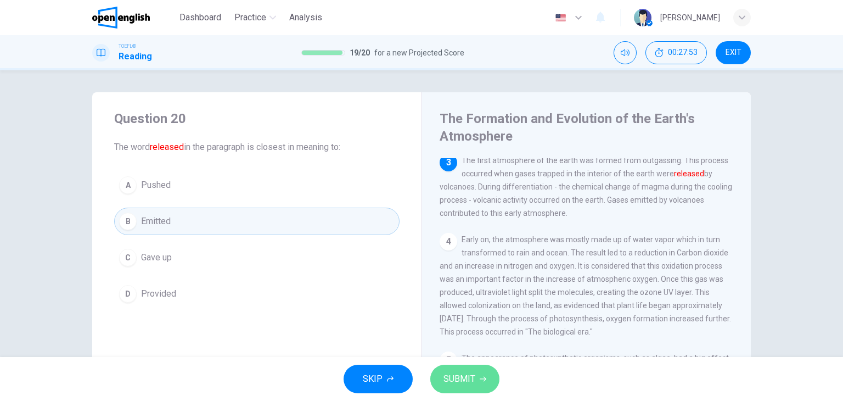
click at [466, 380] on span "SUBMIT" at bounding box center [460, 378] width 32 height 15
